Goal: Check status: Check status

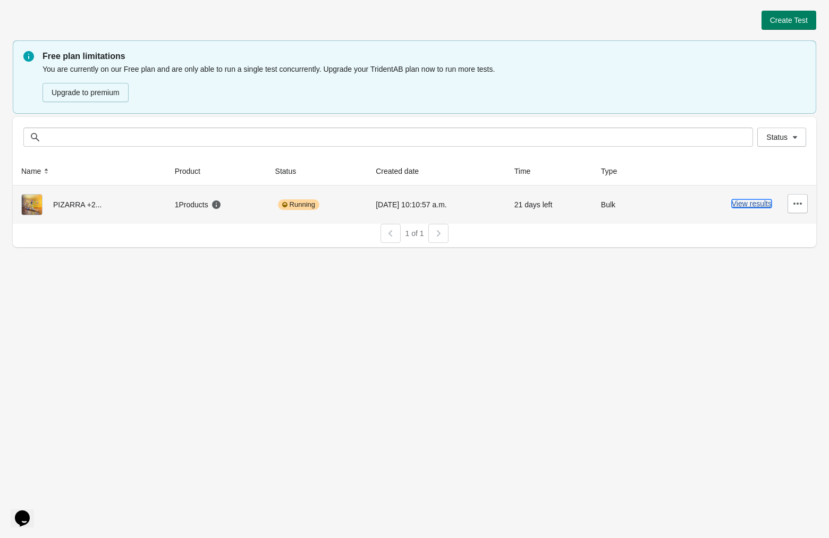
click at [736, 200] on button "View results" at bounding box center [752, 203] width 40 height 9
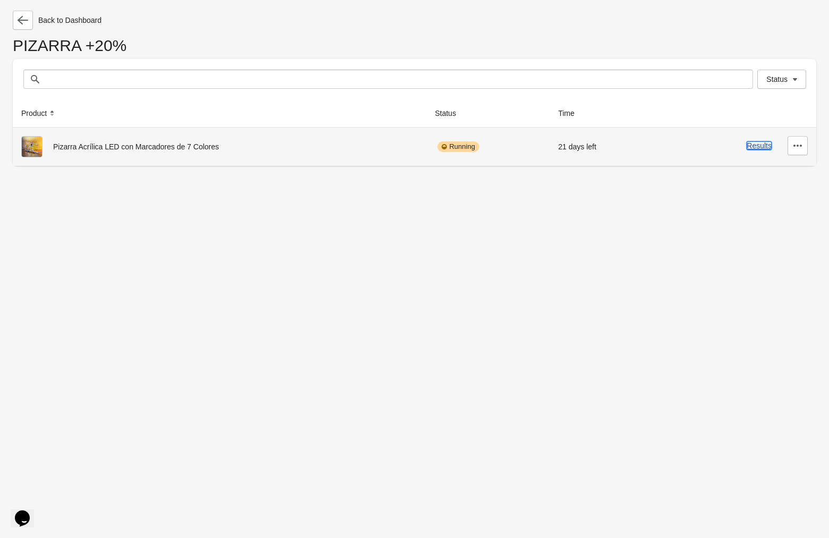
click at [753, 146] on button "Results" at bounding box center [759, 145] width 25 height 9
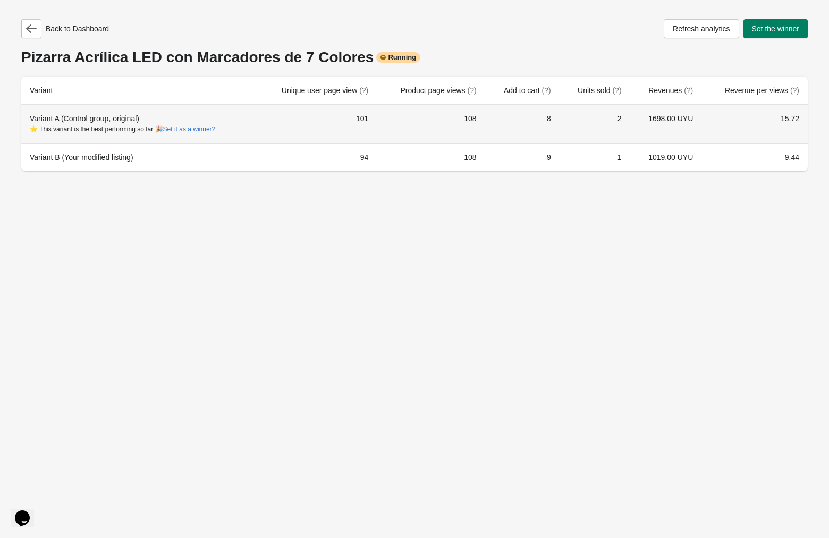
click at [342, 114] on td "101" at bounding box center [316, 124] width 121 height 38
